Goal: Task Accomplishment & Management: Manage account settings

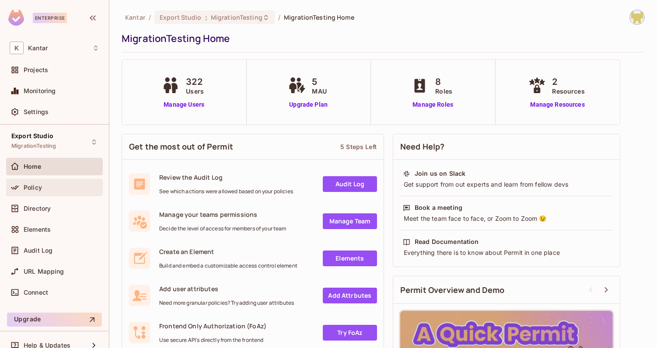
click at [79, 188] on div "Policy" at bounding box center [62, 187] width 76 height 7
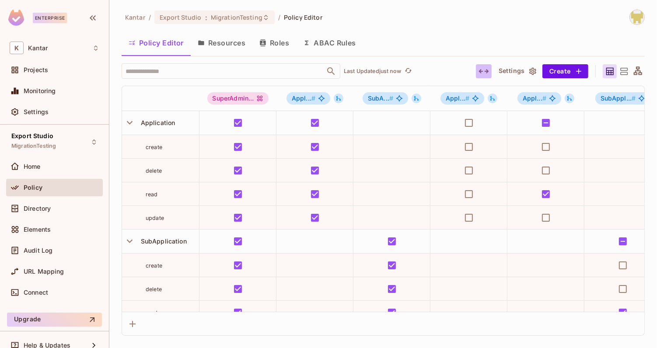
click at [486, 73] on icon "button" at bounding box center [483, 71] width 10 height 10
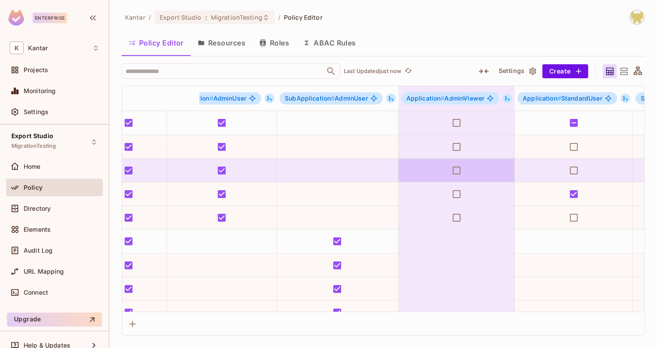
scroll to position [0, 110]
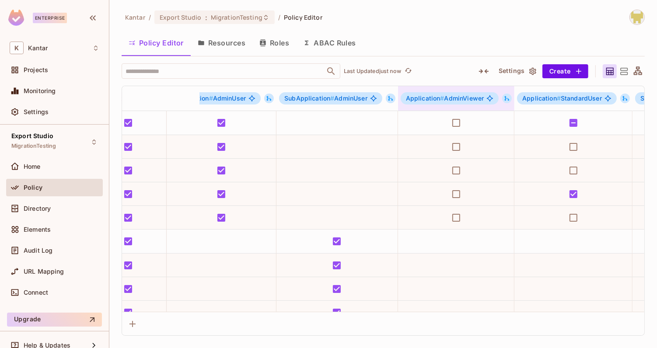
click at [504, 100] on icon at bounding box center [507, 98] width 6 height 6
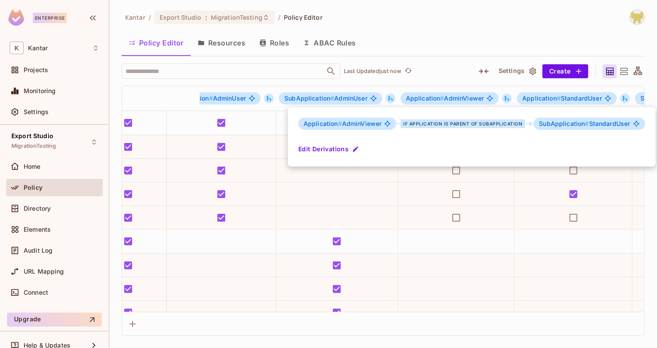
click at [457, 49] on div at bounding box center [328, 174] width 657 height 348
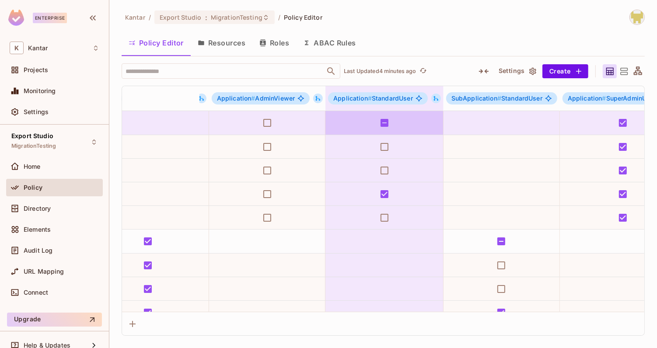
scroll to position [0, 303]
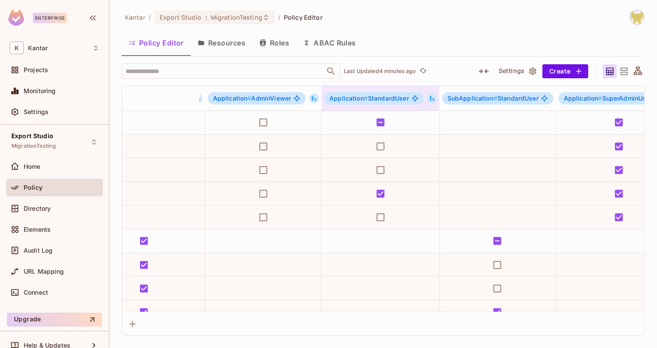
click at [423, 98] on div "Application # StandardUser" at bounding box center [380, 98] width 118 height 12
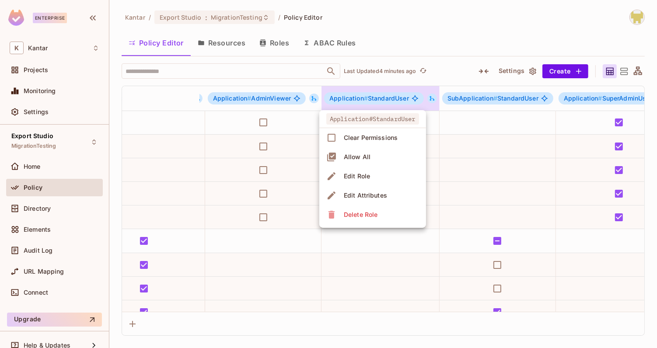
click at [468, 56] on div at bounding box center [328, 174] width 657 height 348
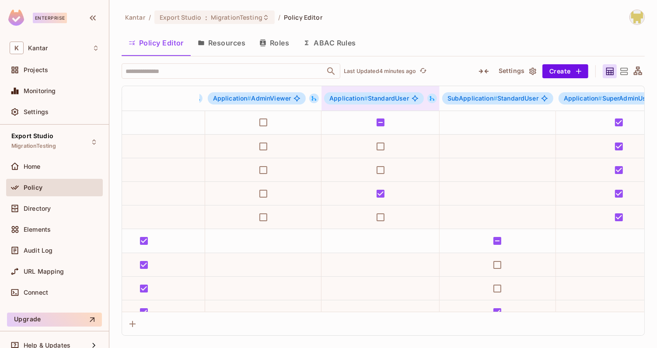
click at [430, 97] on icon at bounding box center [432, 98] width 5 height 5
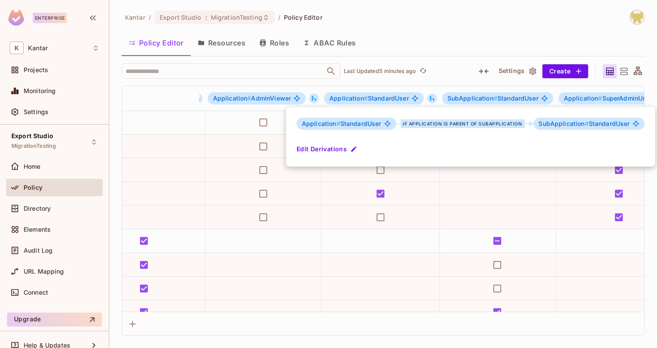
click at [398, 35] on div at bounding box center [328, 174] width 657 height 348
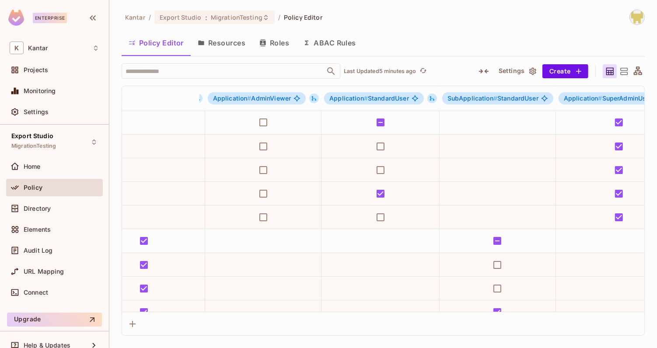
click at [272, 44] on button "Roles" at bounding box center [274, 43] width 44 height 22
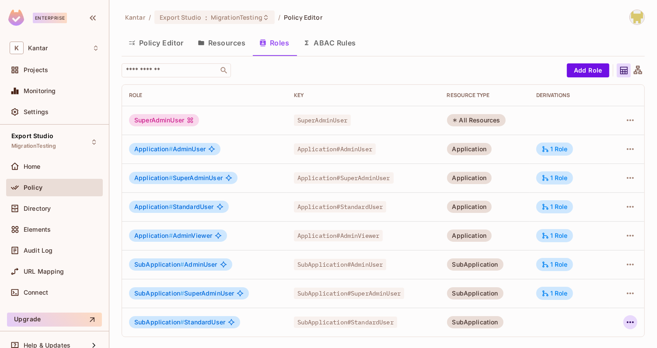
click at [636, 323] on button "button" at bounding box center [630, 322] width 14 height 14
click at [579, 289] on div "Edit Role" at bounding box center [591, 289] width 26 height 9
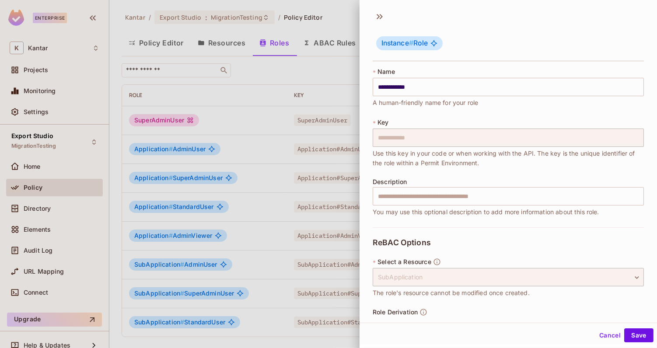
scroll to position [31, 0]
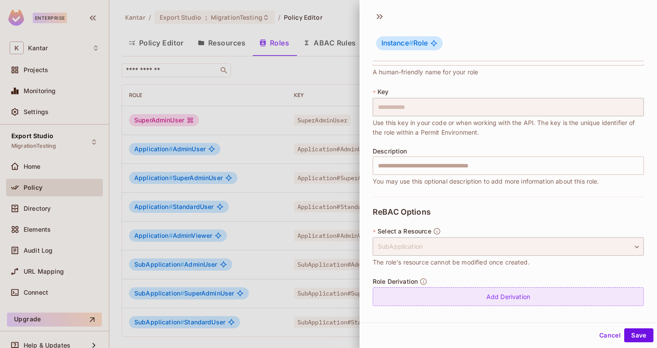
click at [559, 287] on div "Add Derivation" at bounding box center [507, 296] width 271 height 19
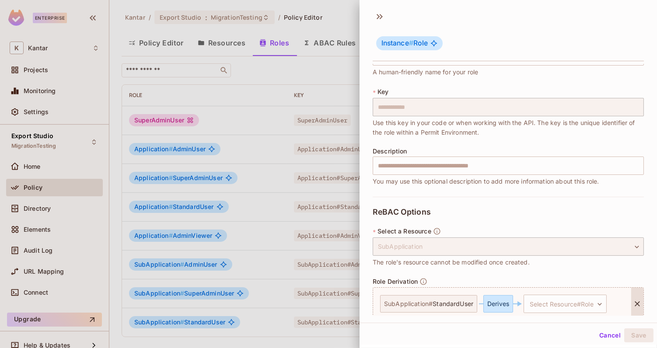
scroll to position [67, 0]
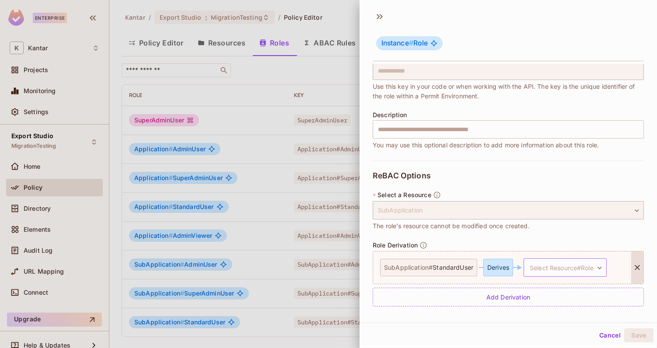
click at [555, 264] on body "**********" at bounding box center [328, 174] width 657 height 348
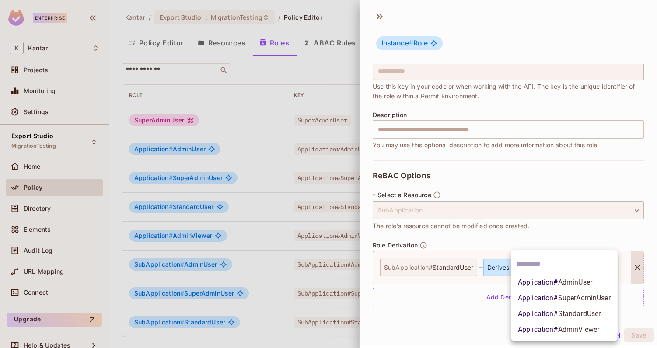
click at [558, 314] on span "StandardUser" at bounding box center [579, 314] width 43 height 8
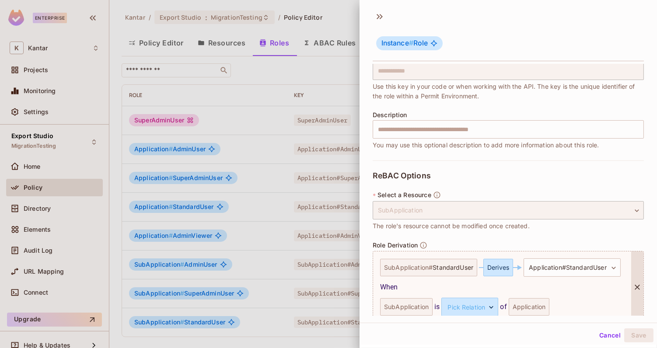
scroll to position [106, 0]
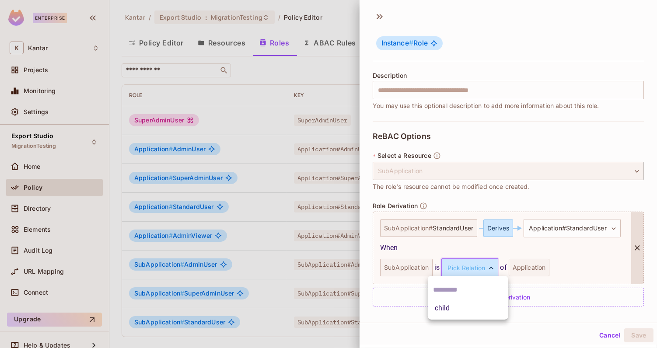
click at [493, 267] on body "**********" at bounding box center [328, 174] width 657 height 348
click at [571, 252] on div at bounding box center [328, 174] width 657 height 348
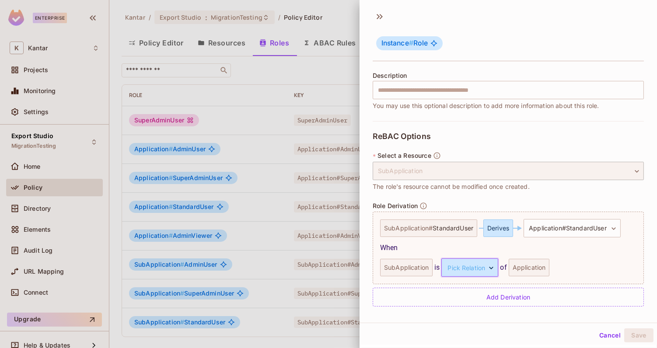
click at [606, 338] on button "Cancel" at bounding box center [609, 335] width 28 height 14
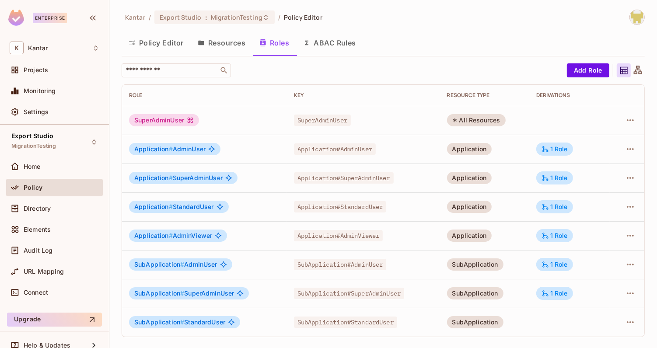
click at [275, 275] on td "SubApplication # AdminUser" at bounding box center [204, 264] width 165 height 29
click at [276, 300] on td "SubApplication # SuperAdminUser" at bounding box center [204, 293] width 165 height 29
click at [587, 289] on td "1 Role" at bounding box center [569, 293] width 81 height 29
click at [557, 296] on div "1 Role" at bounding box center [554, 293] width 26 height 8
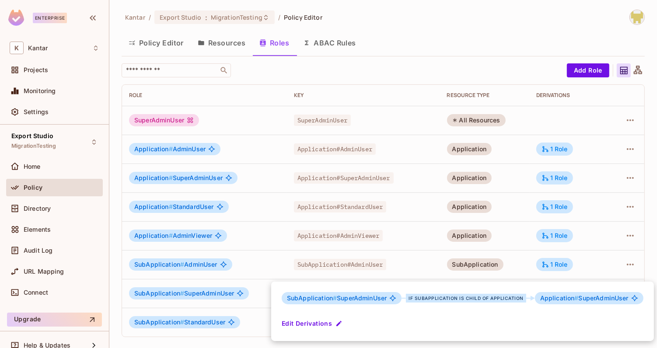
click at [578, 261] on div at bounding box center [328, 174] width 657 height 348
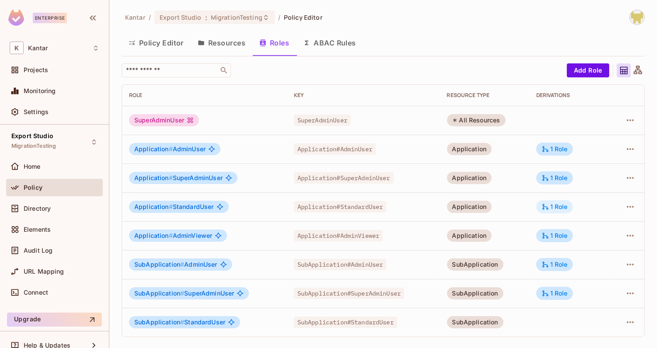
click at [564, 209] on div "1 Role" at bounding box center [554, 207] width 26 height 8
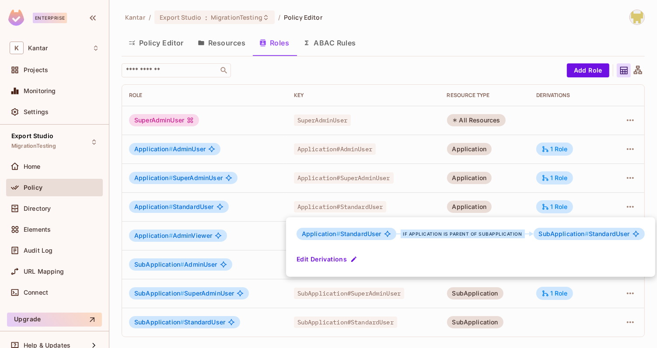
click at [585, 205] on div at bounding box center [328, 174] width 657 height 348
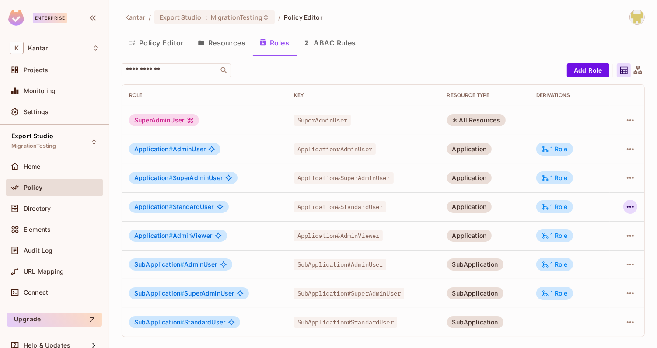
click at [631, 207] on icon "button" at bounding box center [630, 207] width 10 height 10
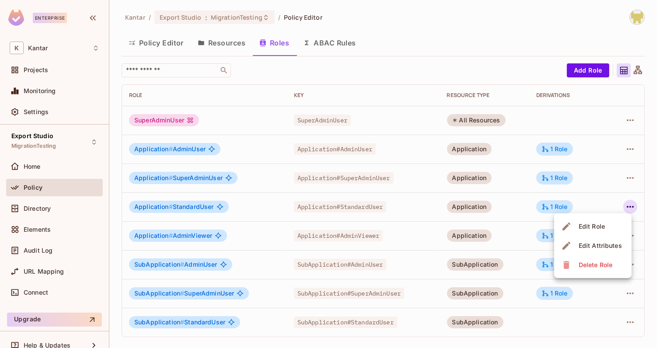
click at [578, 233] on li "Edit Role" at bounding box center [592, 226] width 77 height 19
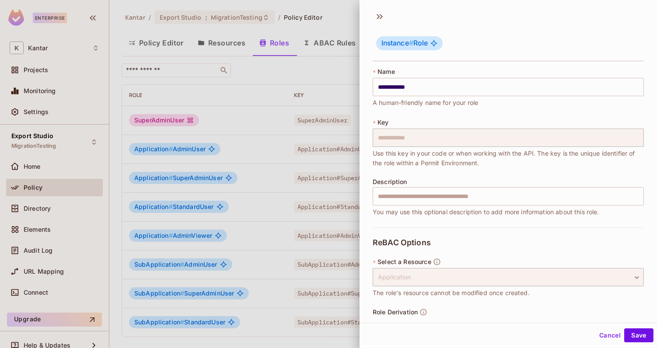
scroll to position [150, 0]
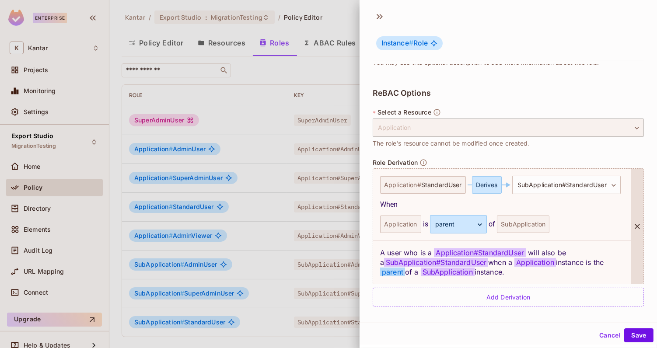
click at [636, 218] on div at bounding box center [637, 226] width 12 height 115
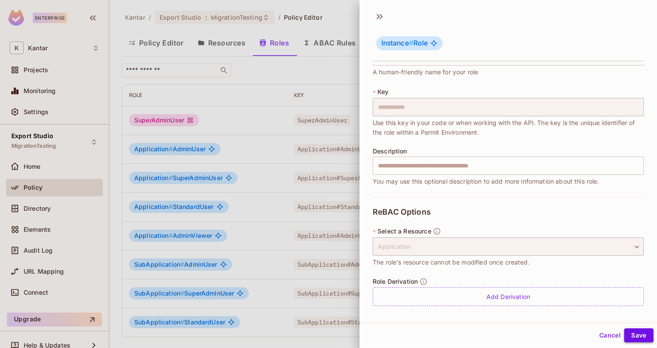
click at [632, 340] on button "Save" at bounding box center [638, 335] width 29 height 14
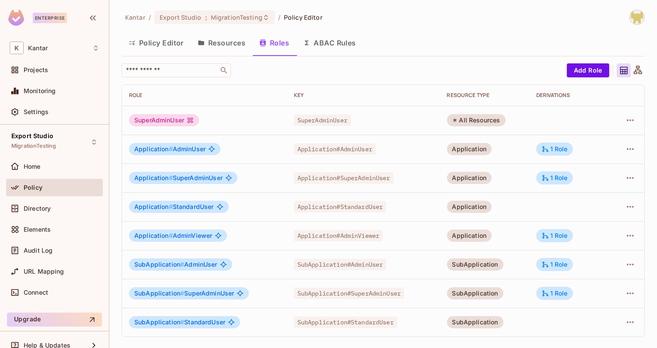
click at [621, 317] on div at bounding box center [626, 322] width 21 height 14
click at [621, 320] on div at bounding box center [626, 322] width 21 height 14
click at [630, 320] on icon "button" at bounding box center [630, 322] width 10 height 10
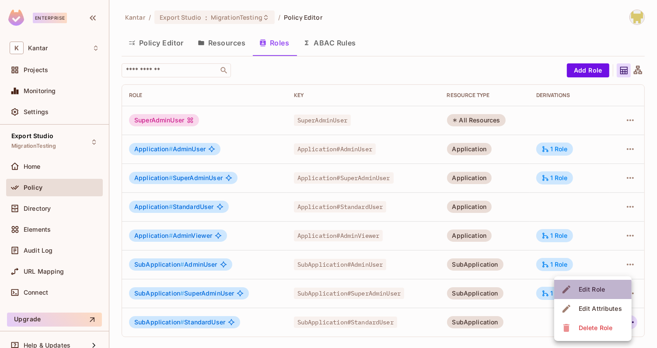
click at [590, 293] on div "Edit Role" at bounding box center [591, 289] width 26 height 9
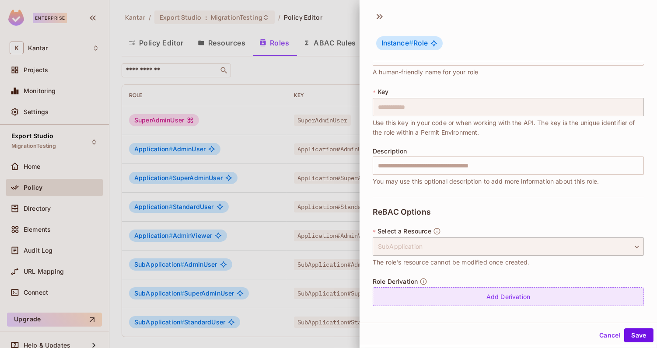
click at [508, 293] on div "Add Derivation" at bounding box center [507, 296] width 271 height 19
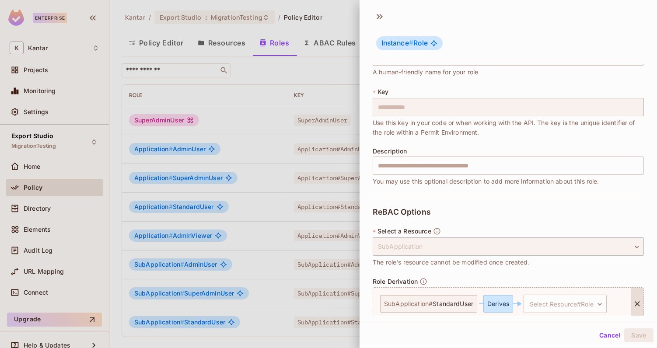
scroll to position [67, 0]
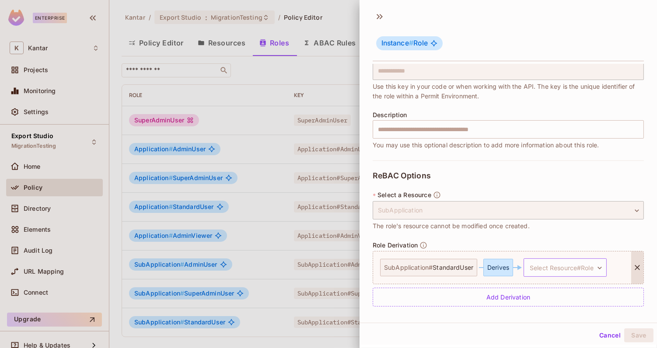
click at [545, 269] on body "**********" at bounding box center [328, 174] width 657 height 348
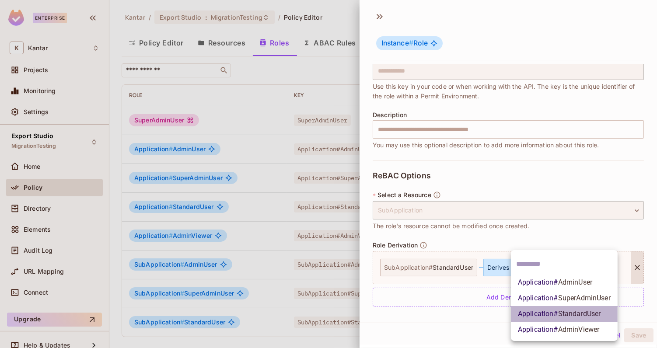
click at [542, 315] on span "Application # StandardUser" at bounding box center [559, 314] width 83 height 10
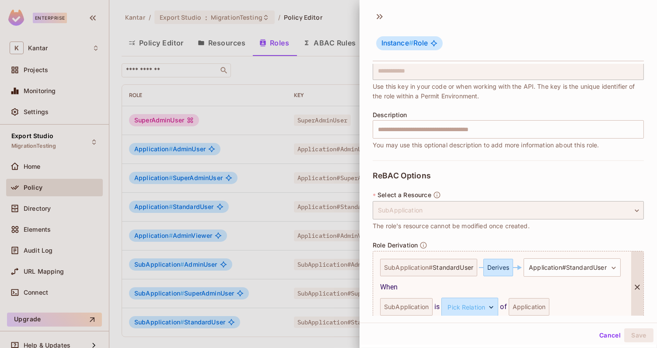
scroll to position [106, 0]
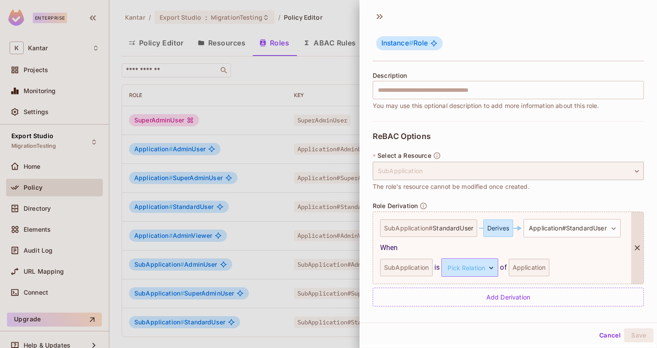
click at [479, 272] on body "**********" at bounding box center [328, 174] width 657 height 348
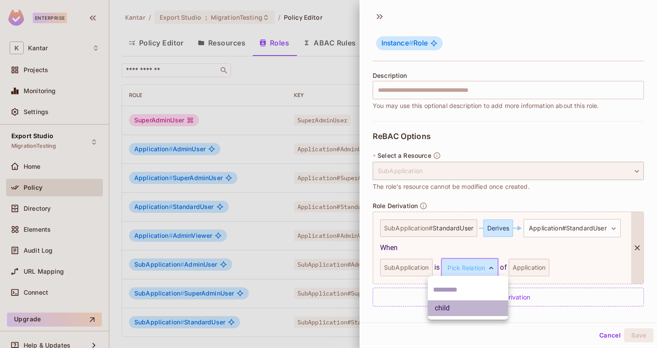
click at [466, 306] on li "child" at bounding box center [468, 308] width 80 height 16
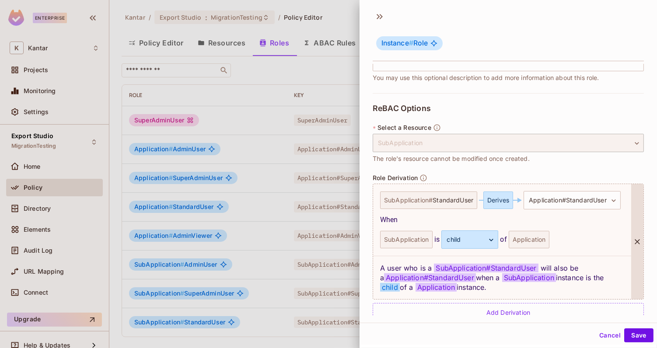
scroll to position [150, 0]
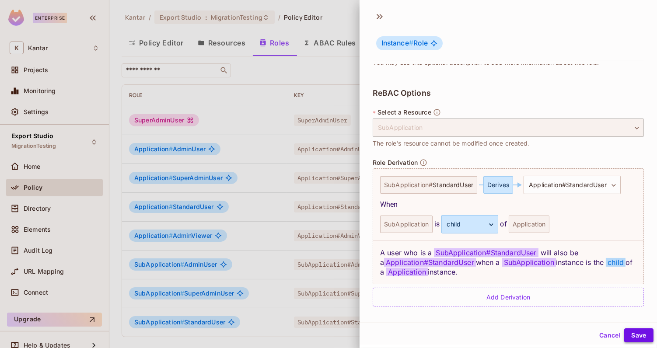
click at [633, 335] on button "Save" at bounding box center [638, 335] width 29 height 14
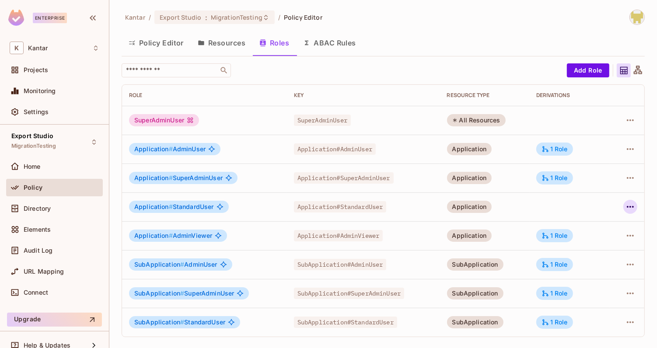
click at [631, 205] on icon "button" at bounding box center [630, 207] width 10 height 10
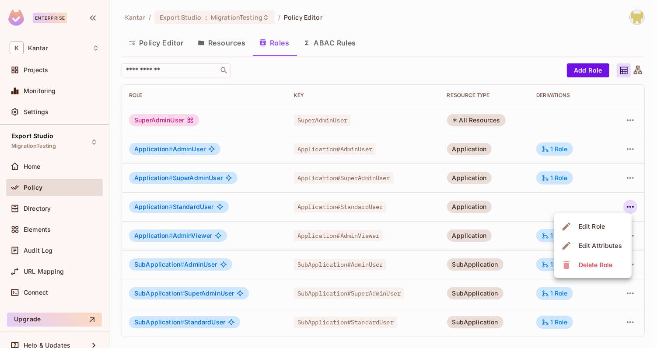
click at [583, 224] on div "Edit Role" at bounding box center [591, 226] width 26 height 9
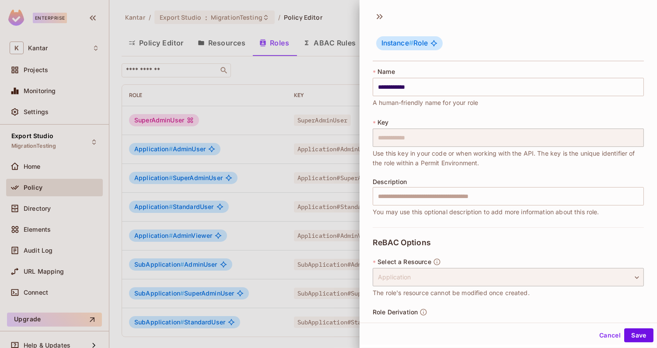
scroll to position [31, 0]
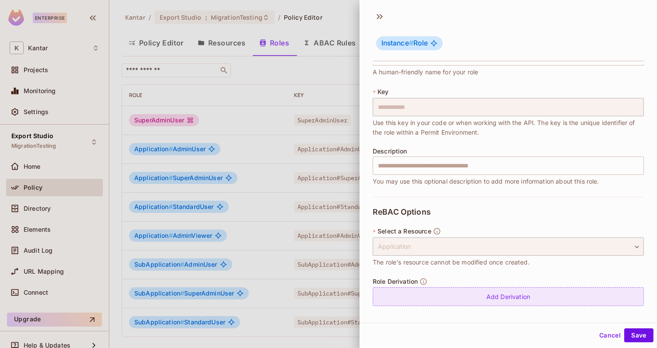
click at [497, 292] on div "Add Derivation" at bounding box center [507, 296] width 271 height 19
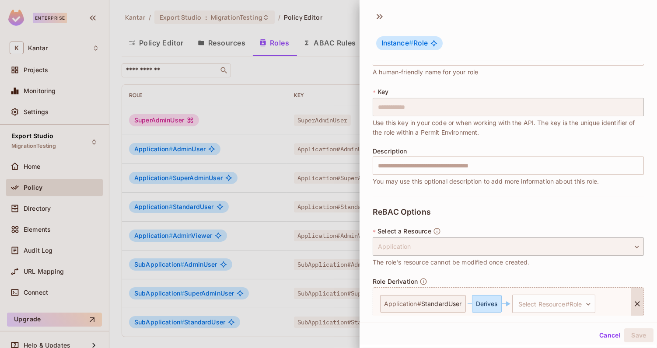
scroll to position [67, 0]
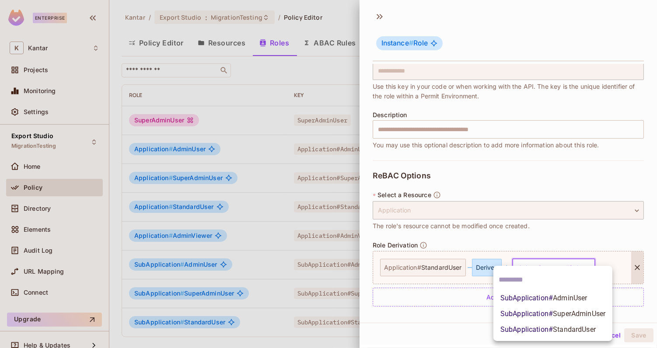
click at [541, 266] on body "**********" at bounding box center [328, 174] width 657 height 348
click at [502, 327] on span "SubApplication # StandardUser" at bounding box center [547, 329] width 95 height 10
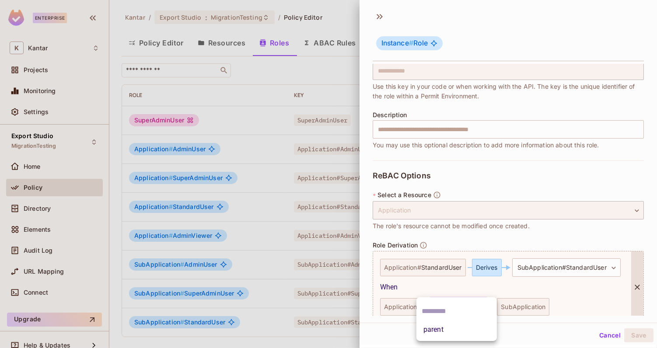
click at [460, 300] on body "**********" at bounding box center [328, 174] width 657 height 348
click at [444, 334] on li "parent" at bounding box center [456, 330] width 80 height 16
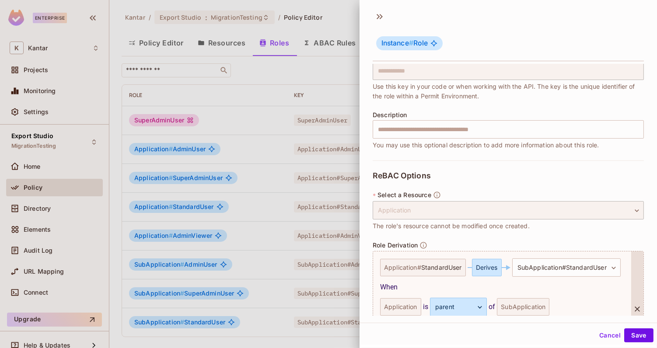
scroll to position [150, 0]
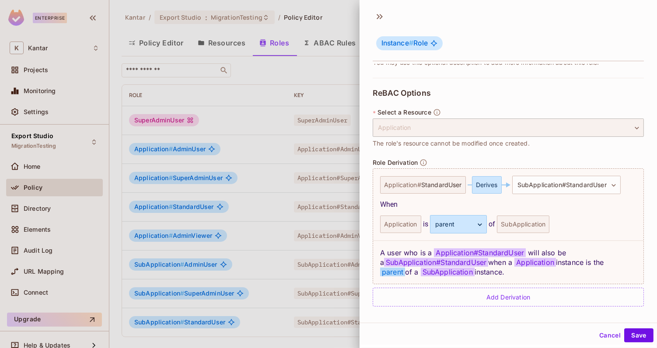
click at [641, 343] on div "Cancel Save" at bounding box center [507, 335] width 297 height 21
click at [636, 337] on button "Save" at bounding box center [638, 335] width 29 height 14
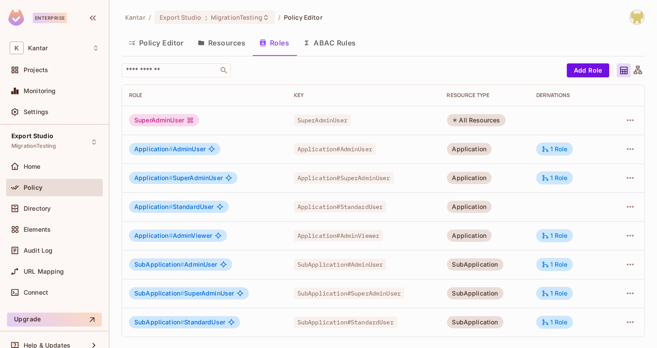
click at [210, 49] on button "Resources" at bounding box center [222, 43] width 62 height 22
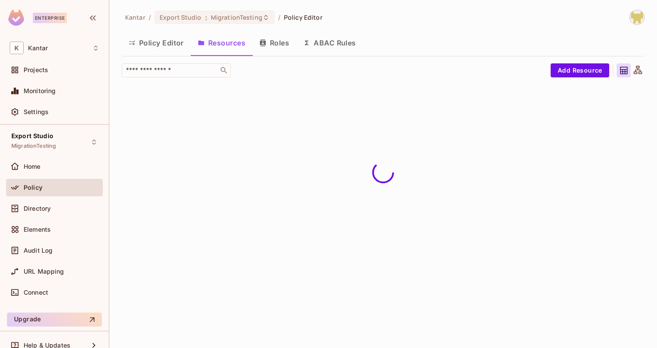
click at [269, 42] on button "Roles" at bounding box center [274, 43] width 44 height 22
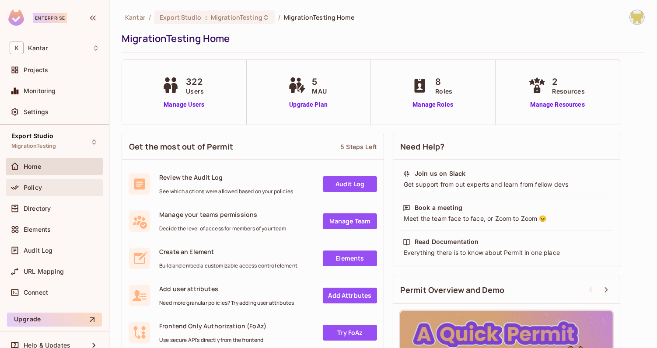
click at [78, 181] on div "Policy" at bounding box center [54, 187] width 97 height 17
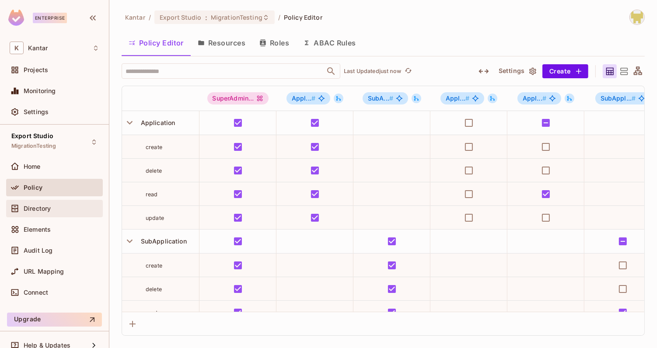
click at [78, 209] on div "Directory" at bounding box center [62, 208] width 76 height 7
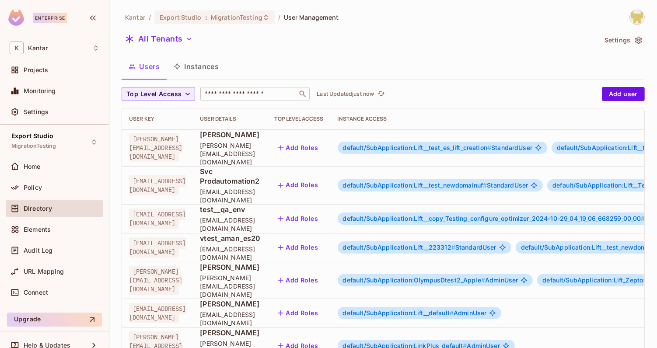
click at [251, 94] on input "text" at bounding box center [249, 94] width 92 height 9
click at [300, 60] on div "Users Instances" at bounding box center [383, 67] width 523 height 22
click at [267, 95] on input "text" at bounding box center [249, 94] width 92 height 9
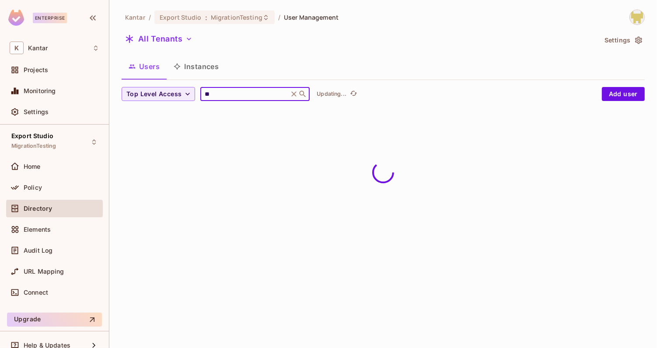
type input "*"
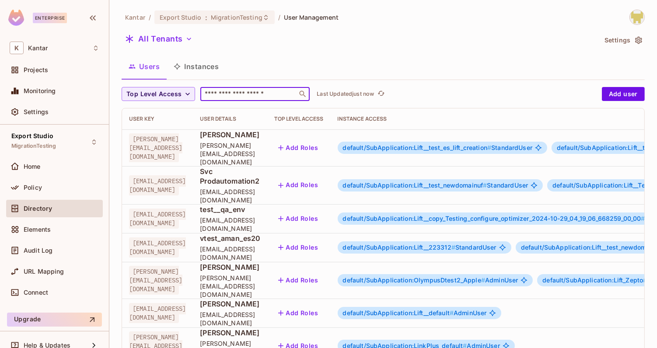
click at [336, 65] on div "Users Instances" at bounding box center [383, 67] width 523 height 22
click at [485, 276] on span "default/SubApplication:OlympusDtest2_Apple #" at bounding box center [414, 279] width 142 height 7
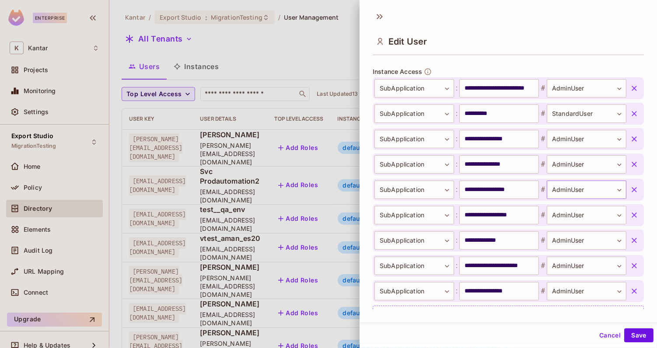
scroll to position [296, 0]
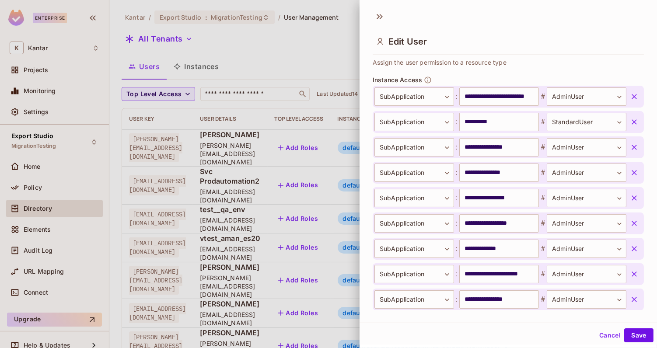
click at [523, 46] on div "Edit User" at bounding box center [507, 41] width 271 height 28
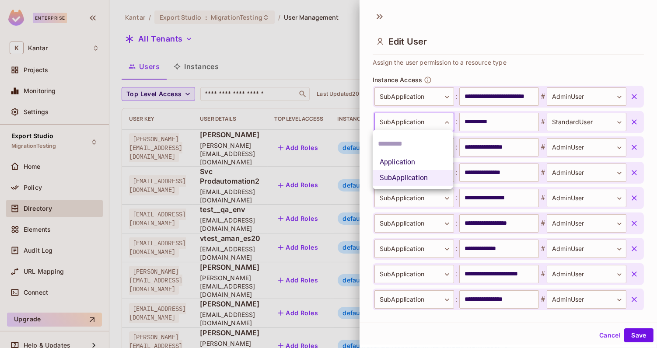
click at [417, 117] on body "Enterprise K Kantar Projects Monitoring Settings Export Studio MigrationTesting…" at bounding box center [328, 174] width 657 height 348
click at [402, 169] on li "Application" at bounding box center [412, 162] width 80 height 16
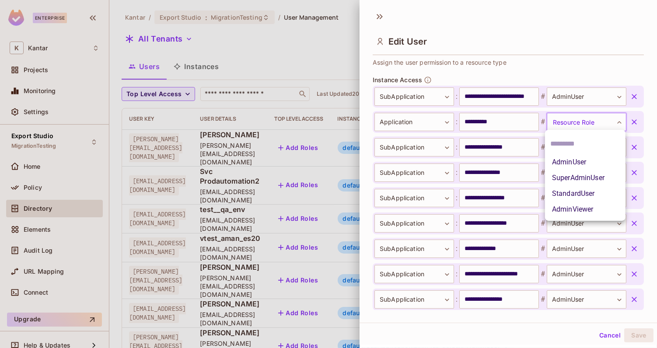
click at [561, 124] on body "Enterprise K Kantar Projects Monitoring Settings Export Studio MigrationTesting…" at bounding box center [328, 174] width 657 height 348
click at [570, 188] on li "StandardUser" at bounding box center [585, 194] width 80 height 16
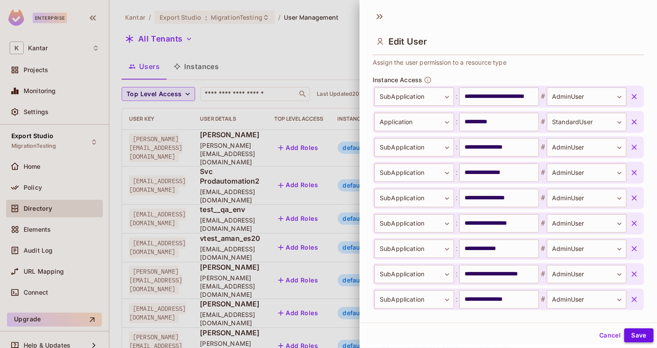
drag, startPoint x: 623, startPoint y: 337, endPoint x: 634, endPoint y: 340, distance: 11.9
click at [634, 340] on div "Cancel Save" at bounding box center [624, 335] width 58 height 14
click at [634, 340] on button "Save" at bounding box center [638, 335] width 29 height 14
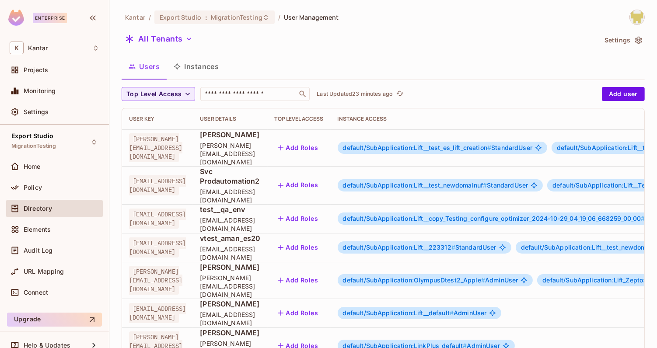
click at [513, 274] on div "default/SubApplication:OlympusDtest2_Apple # AdminUser" at bounding box center [434, 280] width 195 height 12
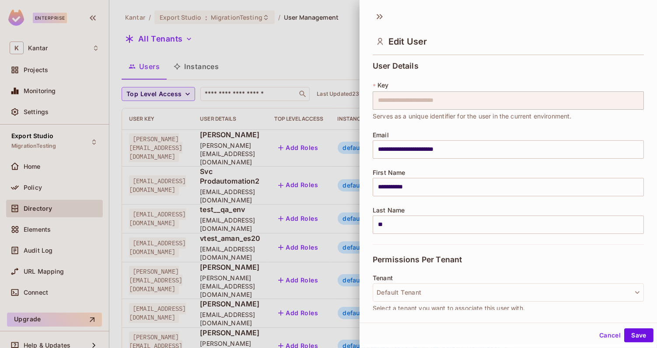
scroll to position [344, 0]
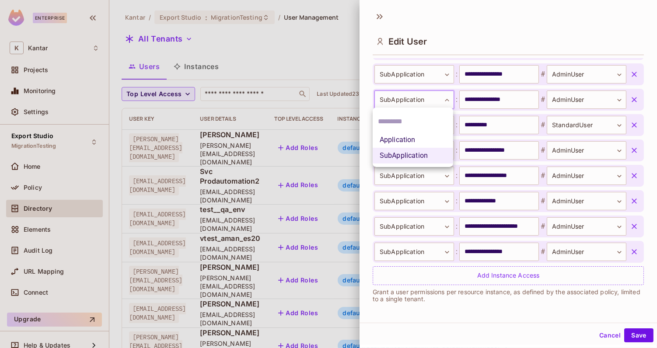
click at [391, 104] on body "Enterprise K Kantar Projects Monitoring Settings Export Studio MigrationTesting…" at bounding box center [328, 174] width 657 height 348
click at [499, 33] on div at bounding box center [328, 174] width 657 height 348
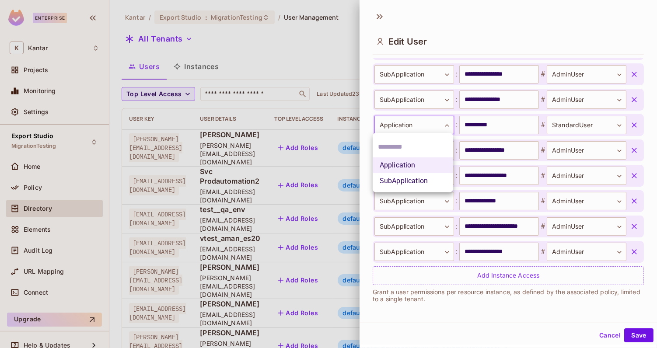
click at [405, 127] on body "Enterprise K Kantar Projects Monitoring Settings Export Studio MigrationTesting…" at bounding box center [328, 174] width 657 height 348
click at [404, 177] on li "SubApplication" at bounding box center [412, 181] width 80 height 16
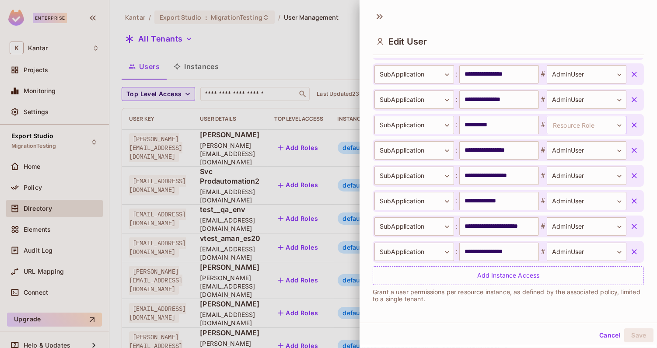
click at [567, 117] on body "Enterprise K Kantar Projects Monitoring Settings Export Studio MigrationTesting…" at bounding box center [328, 174] width 657 height 348
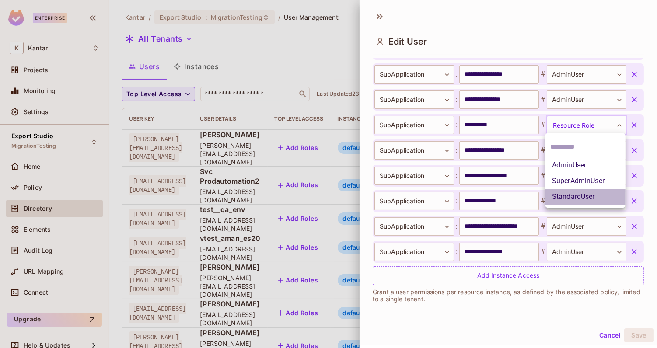
click at [568, 193] on li "StandardUser" at bounding box center [585, 197] width 80 height 16
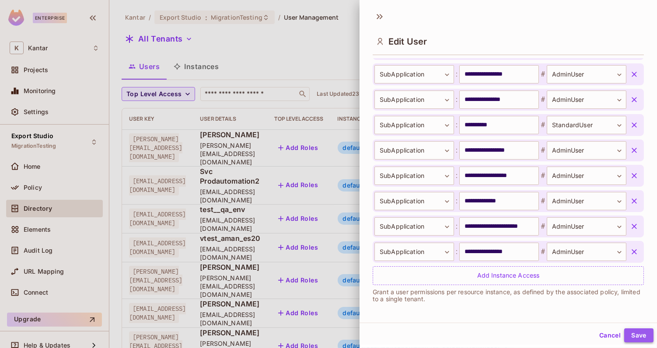
click at [630, 335] on button "Save" at bounding box center [638, 335] width 29 height 14
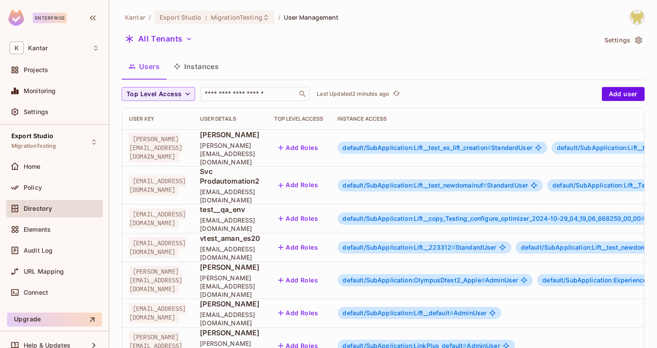
click at [192, 68] on button "Instances" at bounding box center [196, 67] width 59 height 22
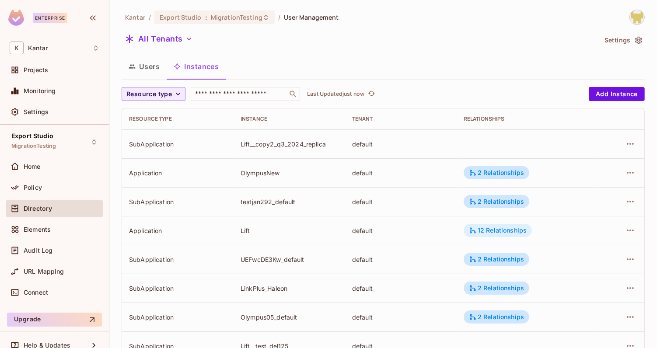
click at [472, 232] on icon at bounding box center [473, 230] width 6 height 6
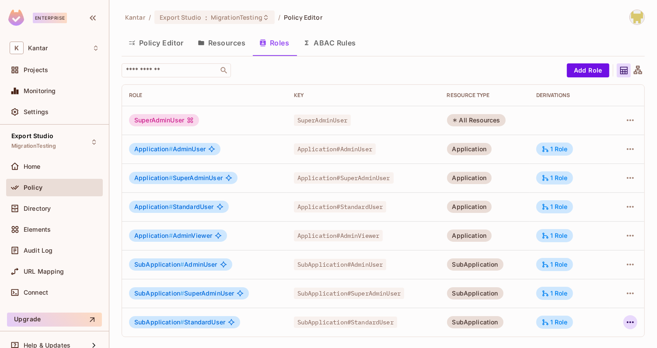
click at [629, 323] on icon "button" at bounding box center [630, 322] width 10 height 10
click at [586, 288] on div "Edit Role" at bounding box center [591, 289] width 26 height 9
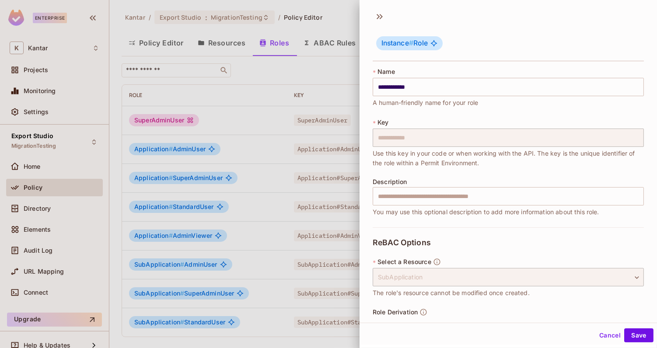
scroll to position [150, 0]
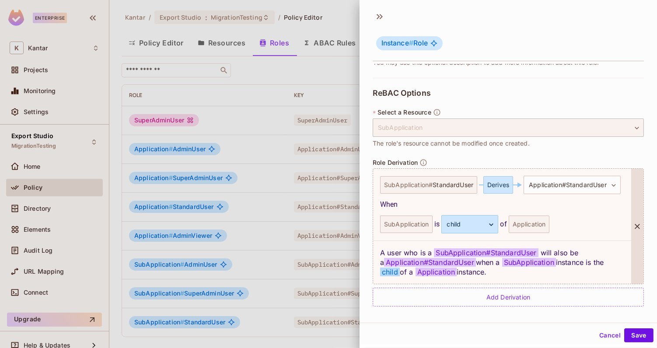
click at [636, 220] on div at bounding box center [637, 226] width 12 height 115
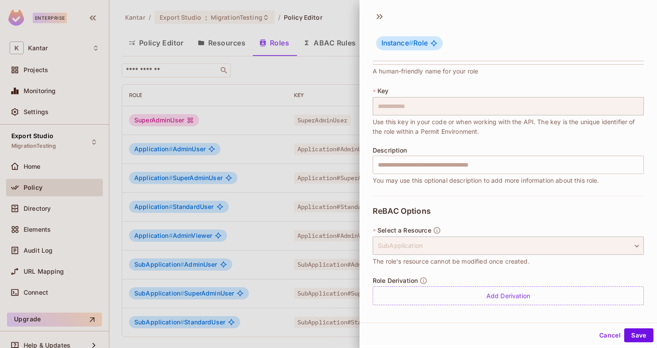
scroll to position [31, 0]
click at [641, 338] on button "Save" at bounding box center [638, 335] width 29 height 14
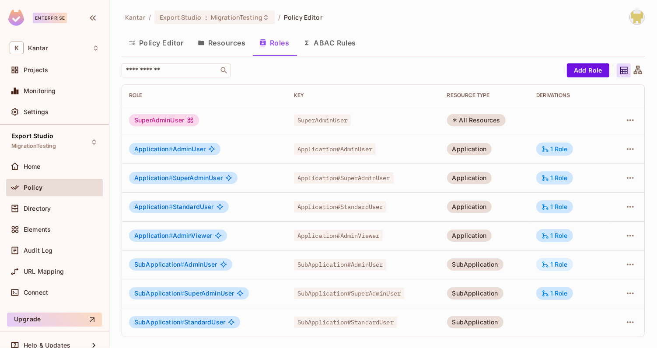
click at [564, 261] on div "1 Role" at bounding box center [554, 265] width 26 height 8
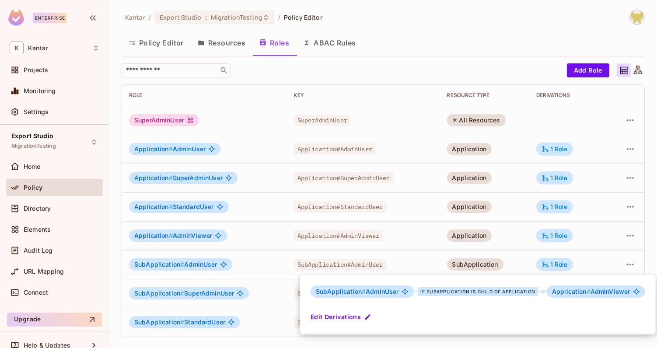
click at [583, 258] on div at bounding box center [328, 174] width 657 height 348
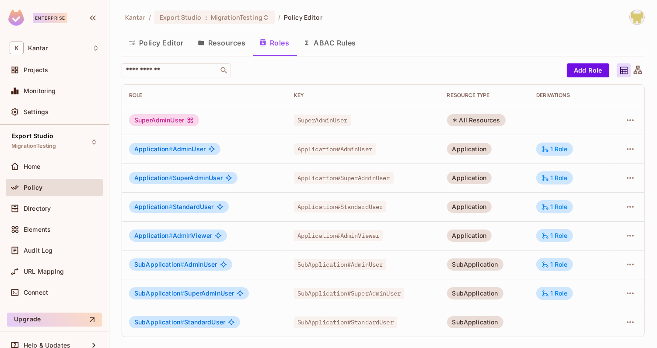
click at [210, 43] on button "Resources" at bounding box center [222, 43] width 62 height 22
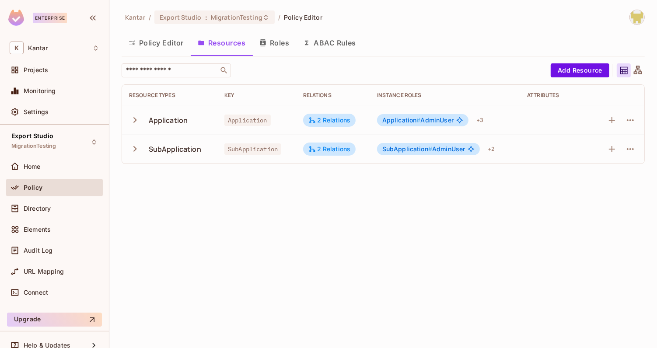
click at [269, 39] on button "Roles" at bounding box center [274, 43] width 44 height 22
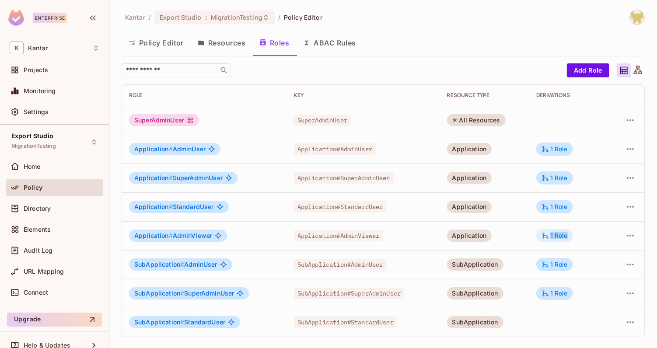
click at [568, 237] on div "1 Role" at bounding box center [554, 235] width 37 height 13
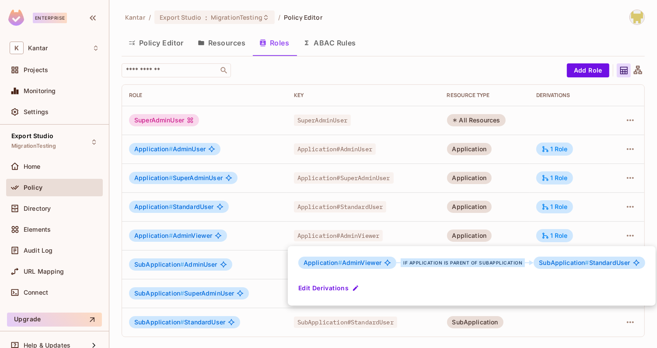
click at [455, 51] on div at bounding box center [328, 174] width 657 height 348
